Goal: Information Seeking & Learning: Learn about a topic

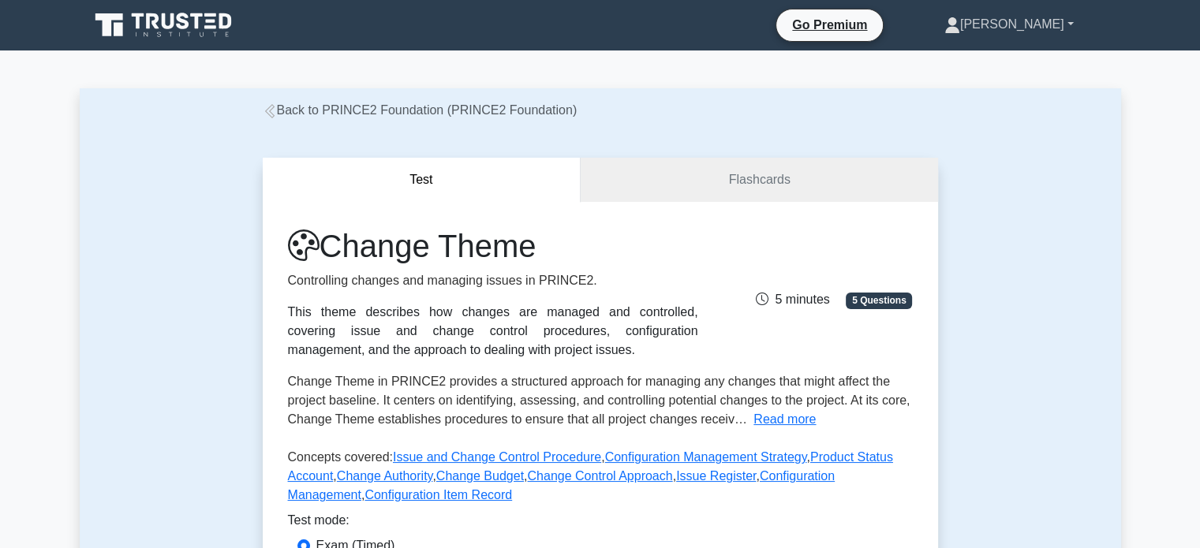
click at [1047, 34] on link "[PERSON_NAME]" at bounding box center [1008, 25] width 205 height 32
click at [185, 30] on icon at bounding box center [164, 25] width 151 height 30
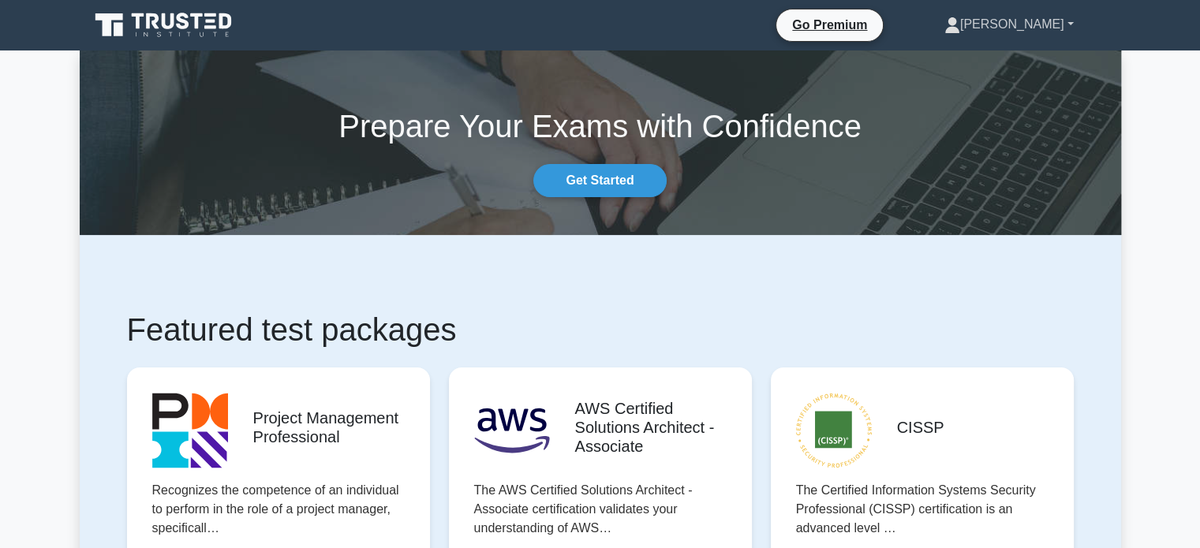
click at [1048, 26] on link "[PERSON_NAME]" at bounding box center [1008, 25] width 205 height 32
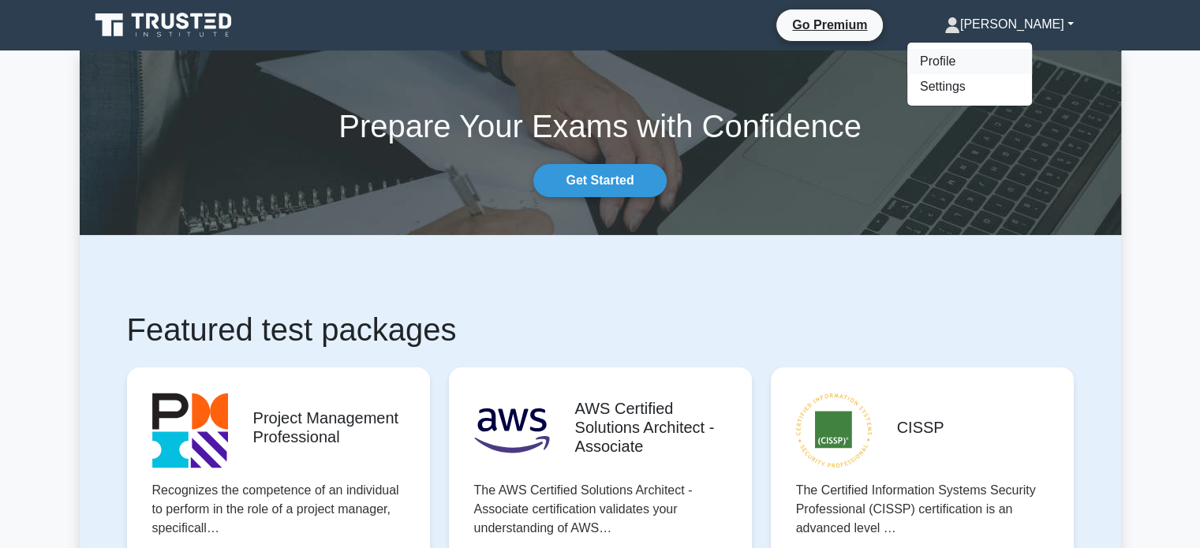
click at [995, 59] on link "Profile" at bounding box center [969, 61] width 125 height 25
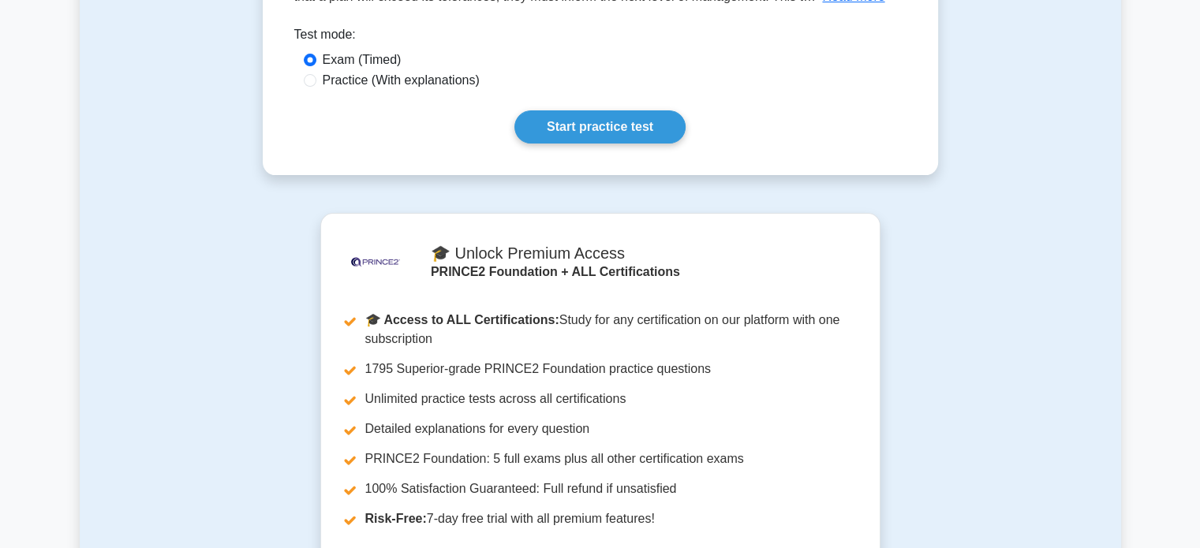
scroll to position [79, 0]
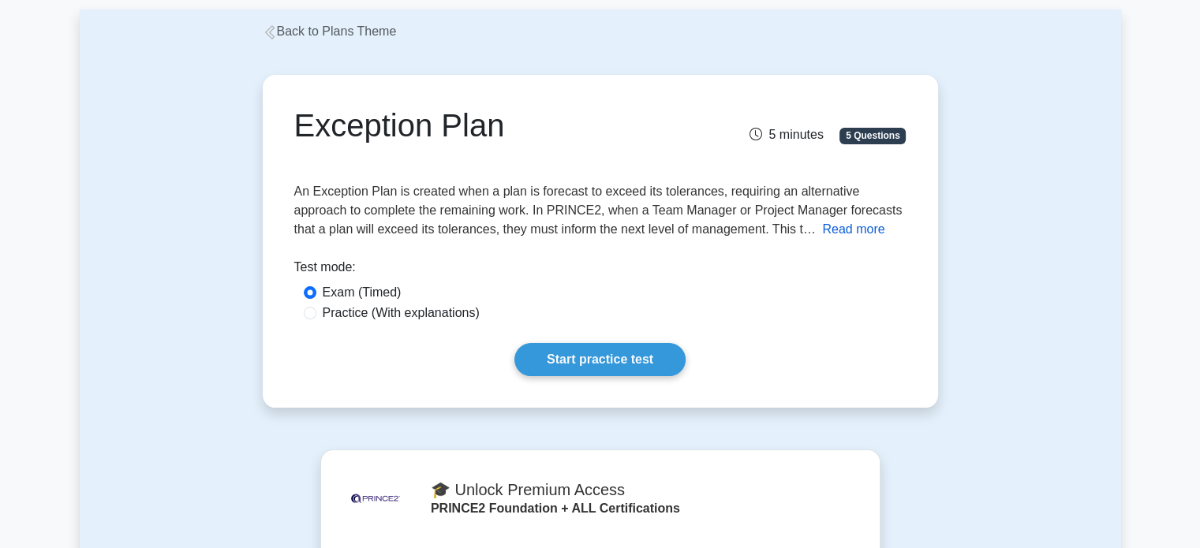
click at [854, 225] on button "Read more" at bounding box center [853, 229] width 62 height 19
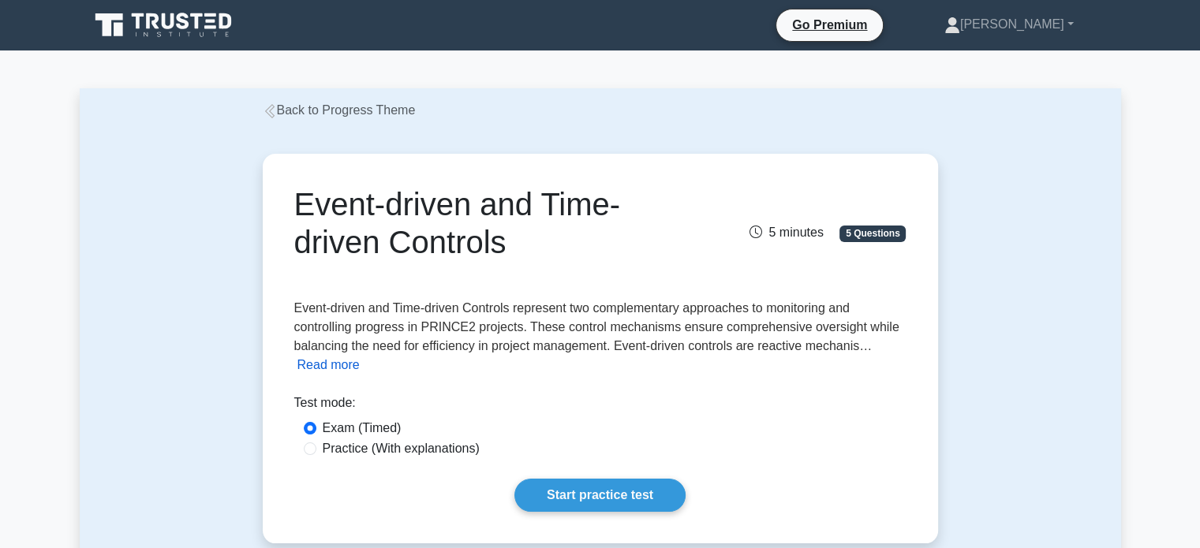
click at [319, 365] on button "Read more" at bounding box center [328, 365] width 62 height 19
